Goal: Task Accomplishment & Management: Use online tool/utility

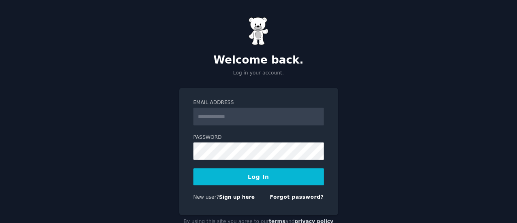
type input "**********"
click at [226, 176] on button "Log In" at bounding box center [258, 177] width 131 height 17
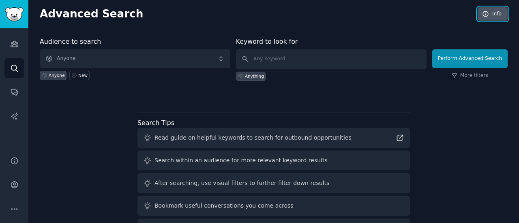
click at [492, 16] on link "Info" at bounding box center [493, 14] width 30 height 14
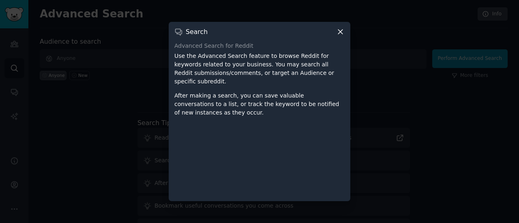
click at [340, 28] on icon at bounding box center [340, 32] width 9 height 9
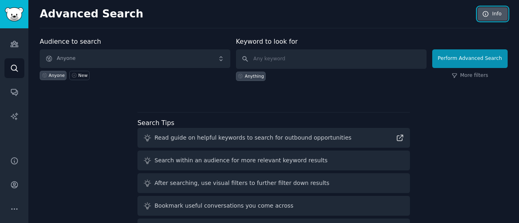
click at [498, 11] on link "Info" at bounding box center [493, 14] width 30 height 14
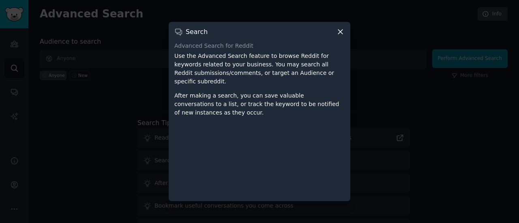
click at [342, 34] on icon at bounding box center [340, 32] width 9 height 9
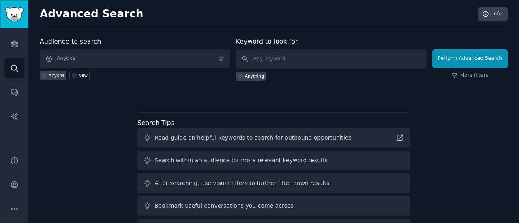
click at [22, 15] on img "Sidebar" at bounding box center [14, 14] width 19 height 14
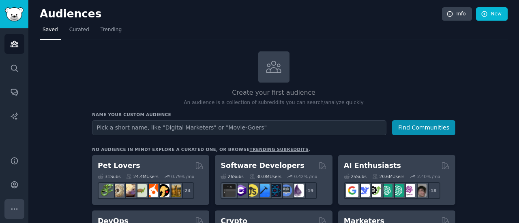
click at [13, 214] on button "More" at bounding box center [14, 210] width 20 height 20
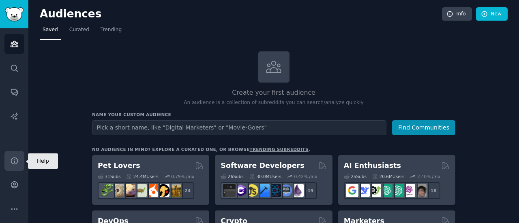
click at [15, 159] on icon "Sidebar" at bounding box center [14, 161] width 9 height 9
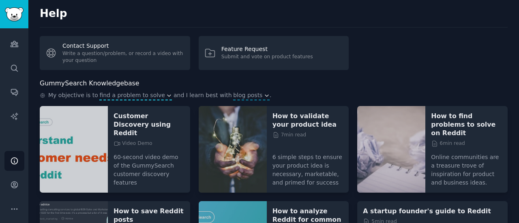
click at [168, 95] on icon "button" at bounding box center [169, 96] width 3 height 2
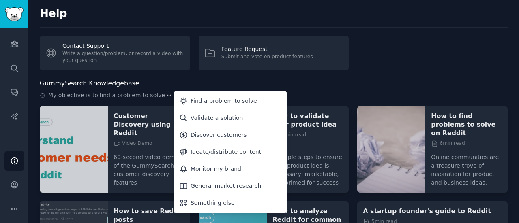
click at [167, 79] on div "GummySearch Knowledgebase" at bounding box center [274, 84] width 468 height 10
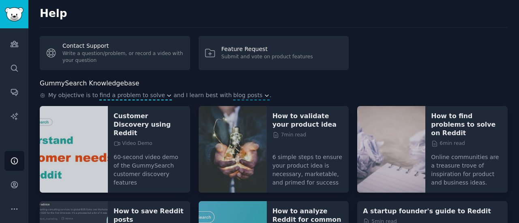
click at [166, 96] on icon "button" at bounding box center [169, 96] width 6 height 6
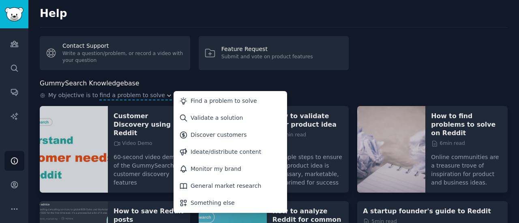
click at [178, 76] on div "Help Contact Support Write a question/problem, or record a video with your ques…" at bounding box center [273, 159] width 491 height 318
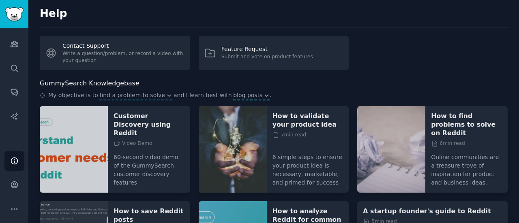
click at [265, 95] on icon "button" at bounding box center [266, 96] width 3 height 2
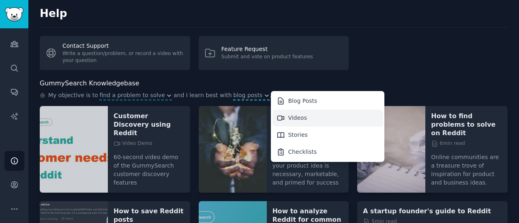
click at [279, 118] on div "Videos" at bounding box center [328, 118] width 111 height 17
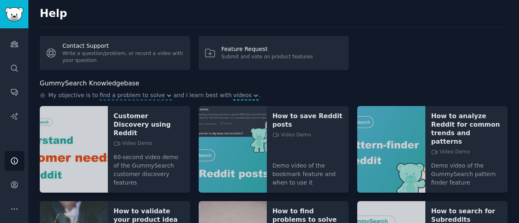
click at [253, 95] on icon "button" at bounding box center [256, 96] width 6 height 6
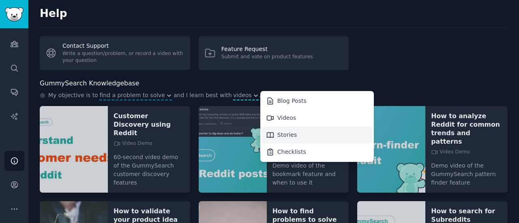
click at [277, 132] on div "Stories" at bounding box center [287, 135] width 20 height 9
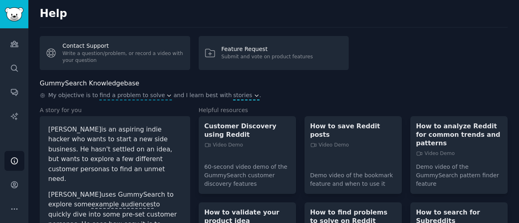
click at [254, 97] on icon "button" at bounding box center [257, 96] width 6 height 6
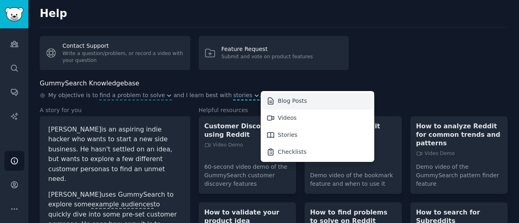
click at [269, 102] on div "Blog Posts" at bounding box center [317, 101] width 111 height 17
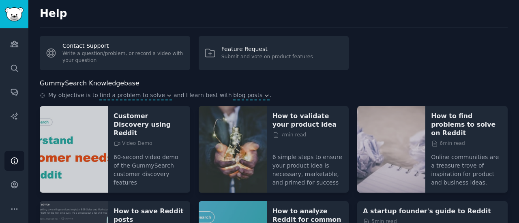
click at [155, 95] on span "find a problem to solve" at bounding box center [132, 95] width 66 height 9
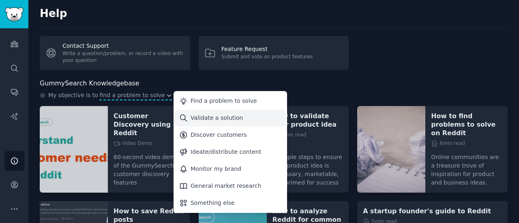
click at [203, 123] on div "Validate a solution" at bounding box center [230, 118] width 111 height 17
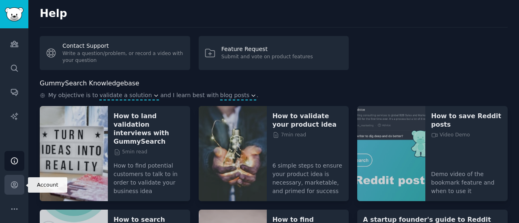
click at [14, 188] on icon "Sidebar" at bounding box center [14, 185] width 9 height 9
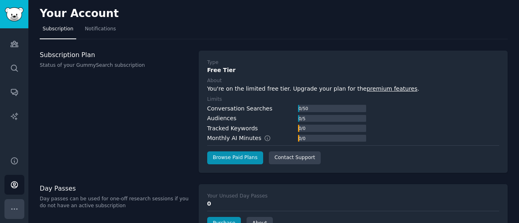
click at [12, 207] on icon "Sidebar" at bounding box center [14, 209] width 9 height 9
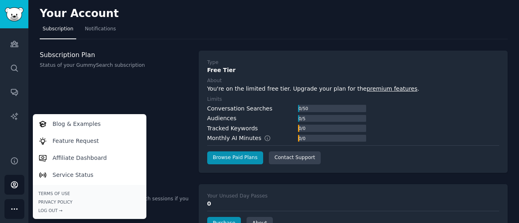
click at [97, 105] on div "Subscription Plan Status of your GummySearch subscription" at bounding box center [115, 112] width 150 height 122
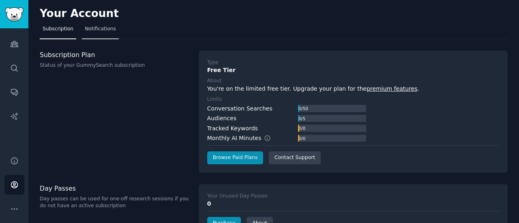
click at [97, 28] on span "Notifications" at bounding box center [100, 29] width 31 height 7
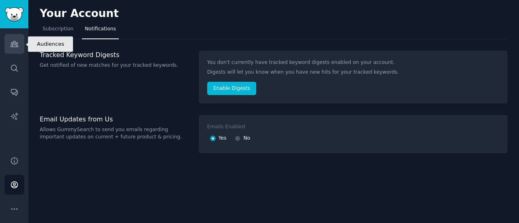
click at [19, 37] on link "Audiences" at bounding box center [14, 44] width 20 height 20
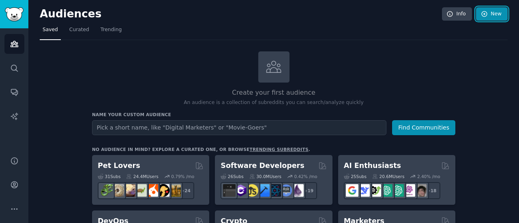
click at [483, 14] on icon at bounding box center [484, 14] width 7 height 7
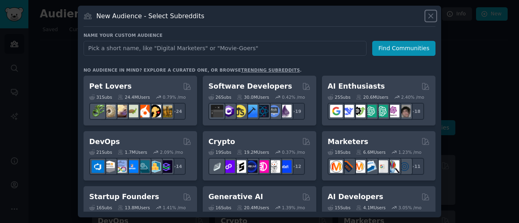
click at [429, 17] on icon at bounding box center [431, 16] width 9 height 9
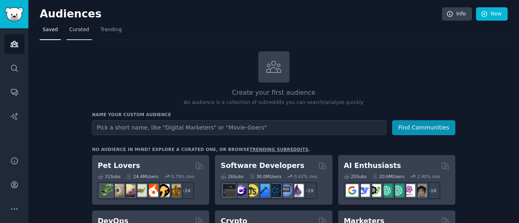
click at [84, 29] on span "Curated" at bounding box center [79, 29] width 20 height 7
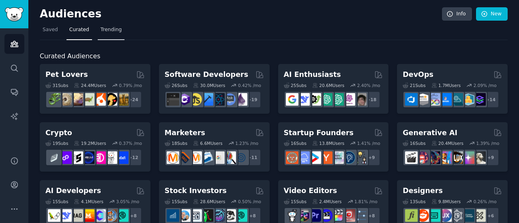
click at [108, 31] on span "Trending" at bounding box center [111, 29] width 21 height 7
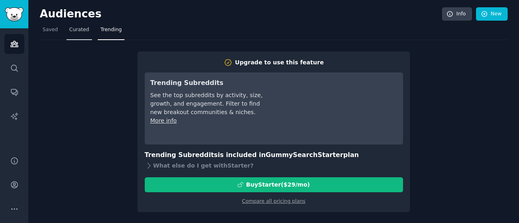
click at [86, 31] on span "Curated" at bounding box center [79, 29] width 20 height 7
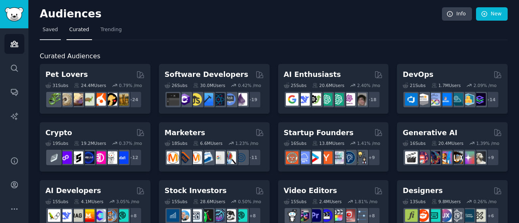
click at [41, 26] on link "Saved" at bounding box center [50, 32] width 21 height 17
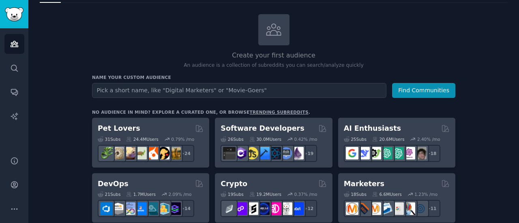
scroll to position [38, 0]
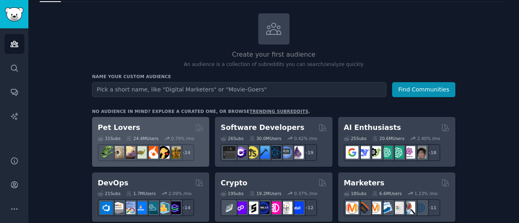
click at [150, 129] on div "Pet Lovers" at bounding box center [151, 128] width 106 height 10
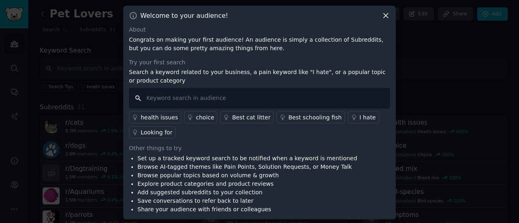
click at [244, 102] on input "text" at bounding box center [259, 98] width 261 height 21
click at [384, 13] on icon at bounding box center [386, 15] width 9 height 9
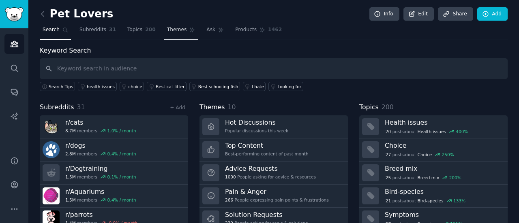
click at [165, 34] on link "Themes" at bounding box center [181, 32] width 34 height 17
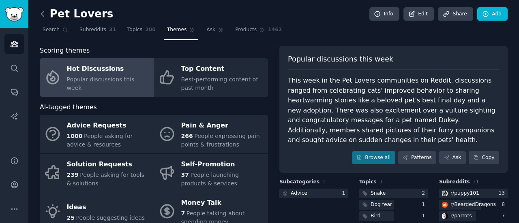
click at [43, 15] on icon at bounding box center [42, 13] width 2 height 5
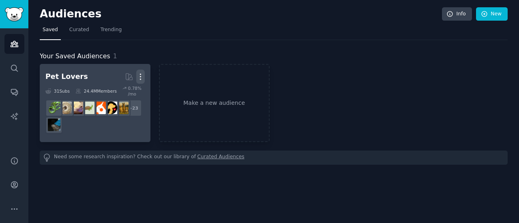
click at [139, 75] on icon "button" at bounding box center [140, 77] width 9 height 9
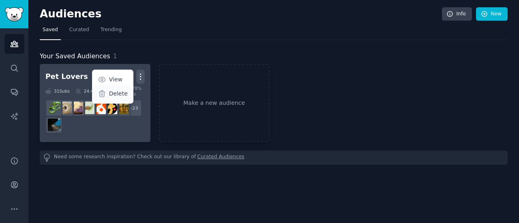
click at [120, 95] on p "Delete" at bounding box center [118, 94] width 19 height 9
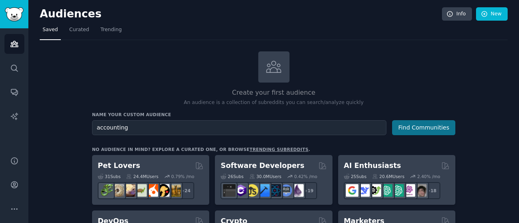
type input "accounting"
click at [433, 132] on button "Find Communities" at bounding box center [423, 127] width 63 height 15
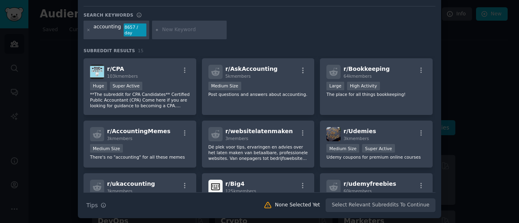
scroll to position [190, 0]
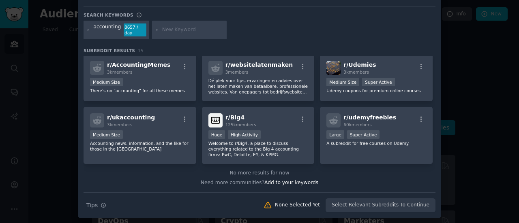
click at [196, 114] on div "r/ Accounting 1.2M members Massive Super Active Primarily for accountants and a…" at bounding box center [260, 16] width 352 height 298
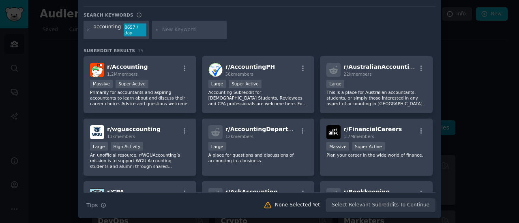
scroll to position [0, 0]
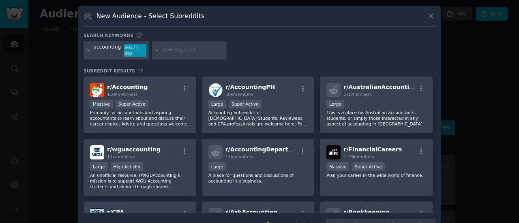
click at [86, 49] on icon at bounding box center [88, 50] width 4 height 4
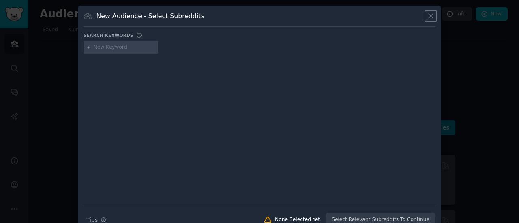
click at [429, 17] on icon at bounding box center [431, 16] width 9 height 9
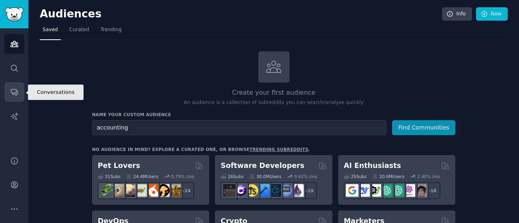
click at [11, 93] on icon "Sidebar" at bounding box center [14, 93] width 6 height 6
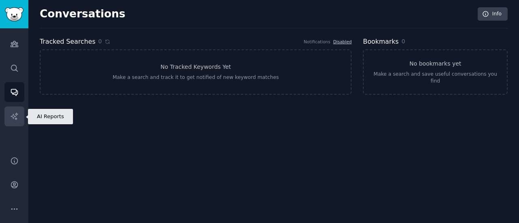
click at [15, 118] on icon "Sidebar" at bounding box center [14, 116] width 9 height 9
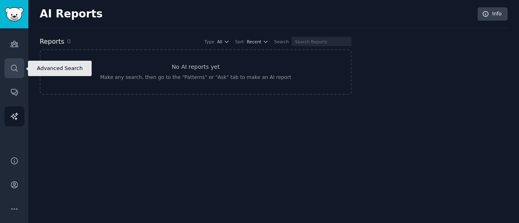
click at [15, 60] on link "Search" at bounding box center [14, 68] width 20 height 20
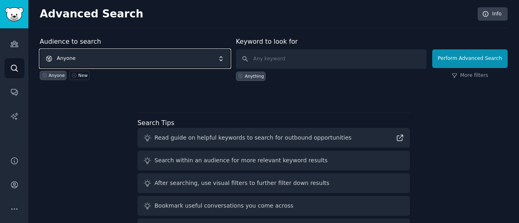
click at [152, 58] on span "Anyone" at bounding box center [135, 58] width 191 height 19
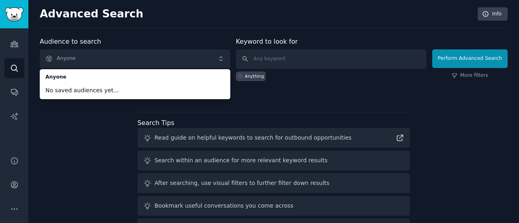
click at [106, 127] on div "Audience to search Anyone Anyone No saved audiences yet... Anyone New Keyword t…" at bounding box center [274, 151] width 468 height 228
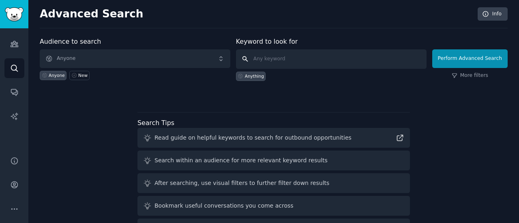
click at [307, 62] on input "text" at bounding box center [331, 58] width 191 height 19
